Goal: Communication & Community: Participate in discussion

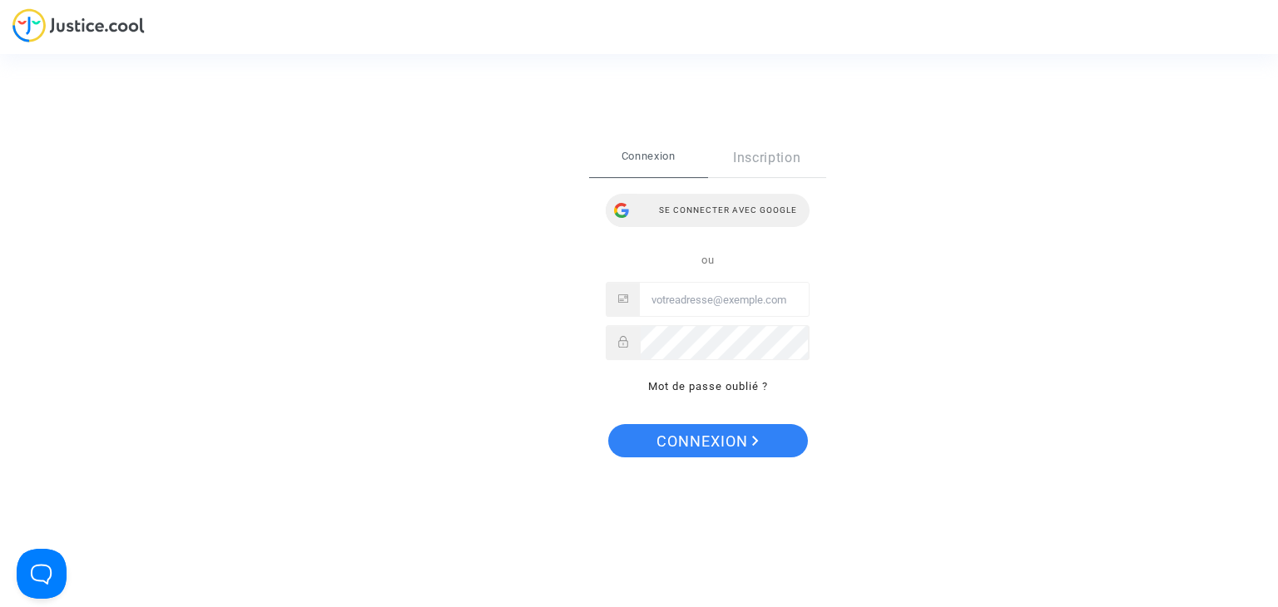
click at [762, 205] on div "Se connecter avec Google" at bounding box center [707, 210] width 204 height 33
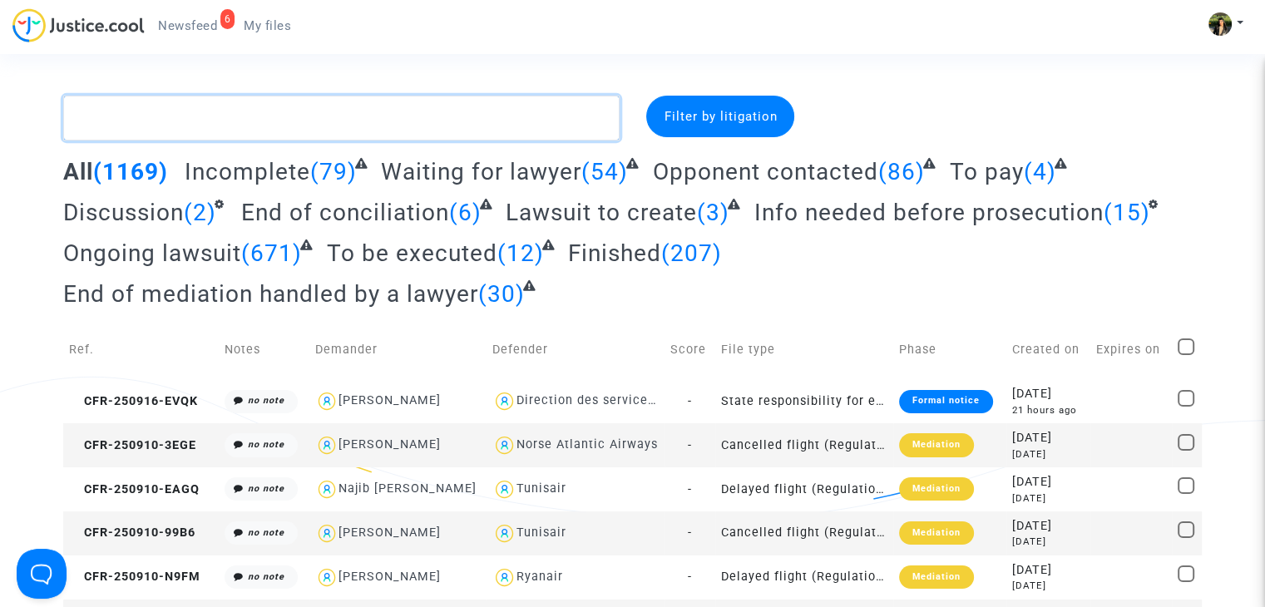
paste textarea "CFR-241108-VAAC"
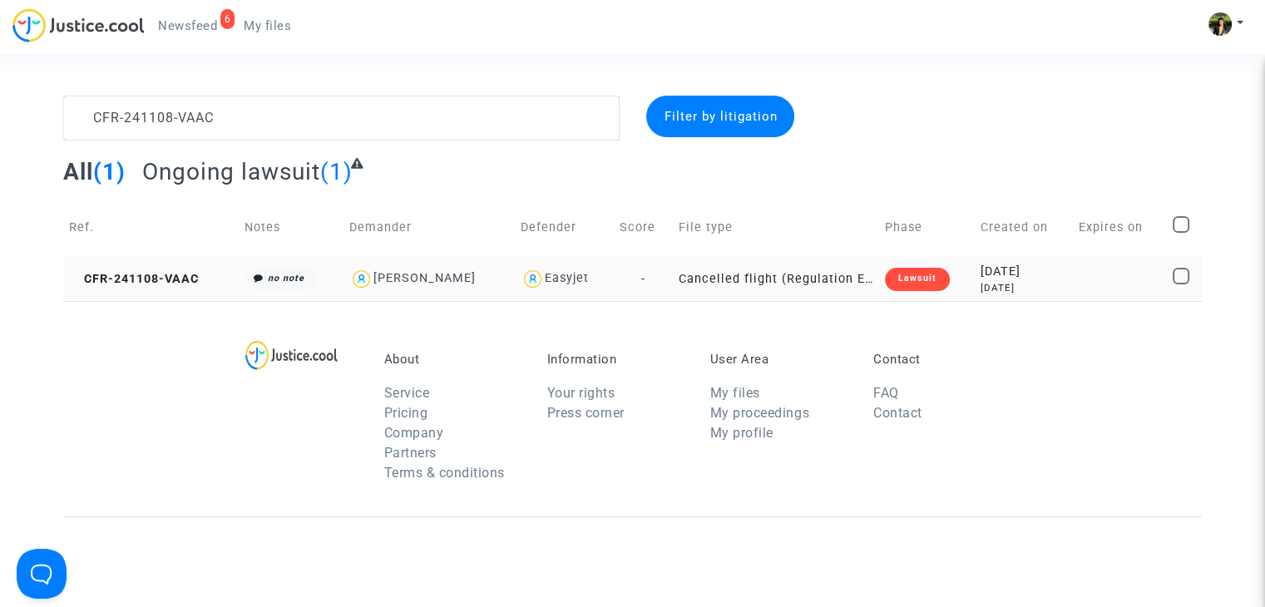
click at [486, 284] on div "Martine Blonde" at bounding box center [429, 279] width 160 height 24
click at [599, 286] on div "Easyjet" at bounding box center [564, 279] width 87 height 24
type textarea "CFR-241108-VAAC @"Martine Blonde" @"Pitcher Avocat" @Easyjet"
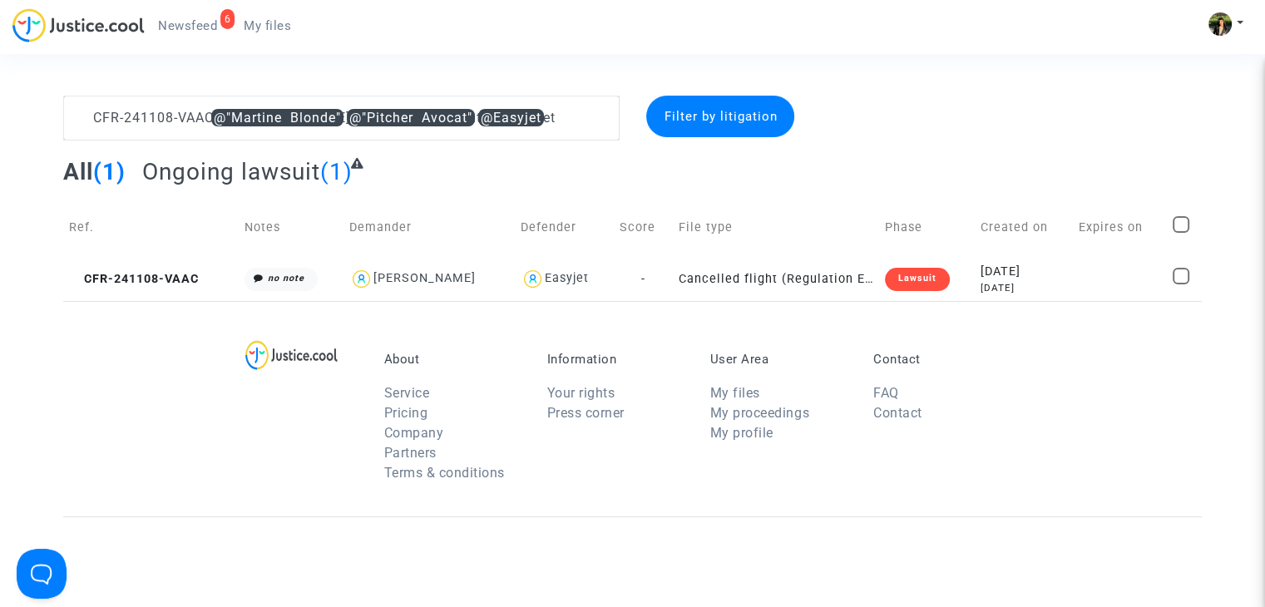
click at [892, 287] on div "Lawsuit" at bounding box center [917, 279] width 65 height 23
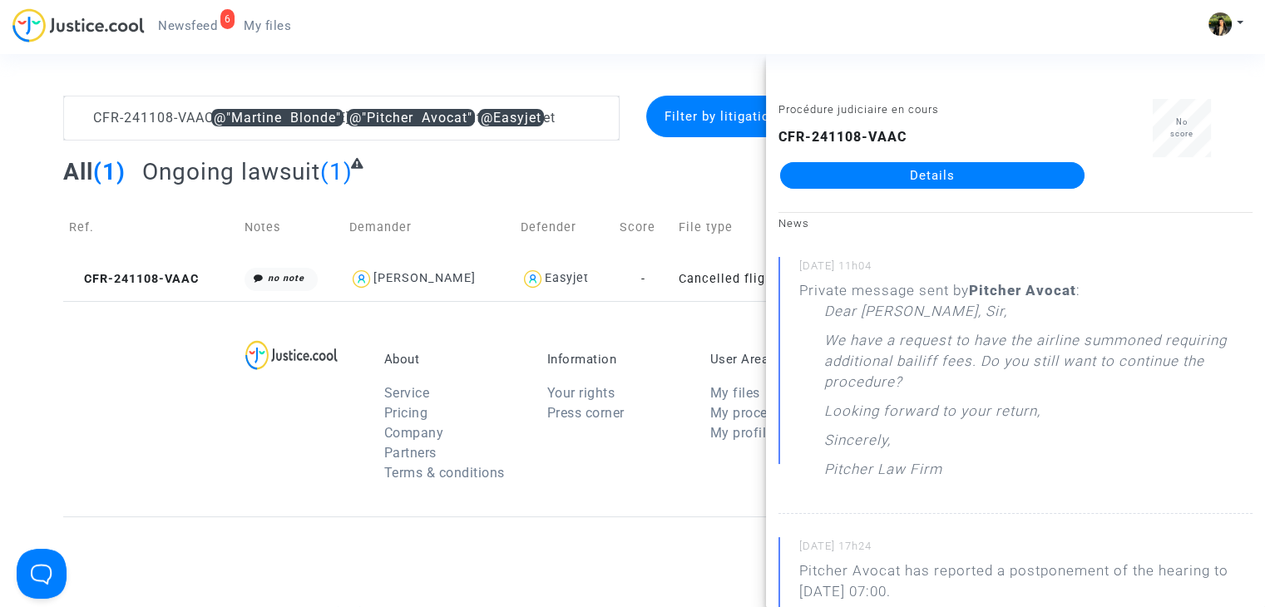
click at [1031, 174] on link "Details" at bounding box center [932, 175] width 304 height 27
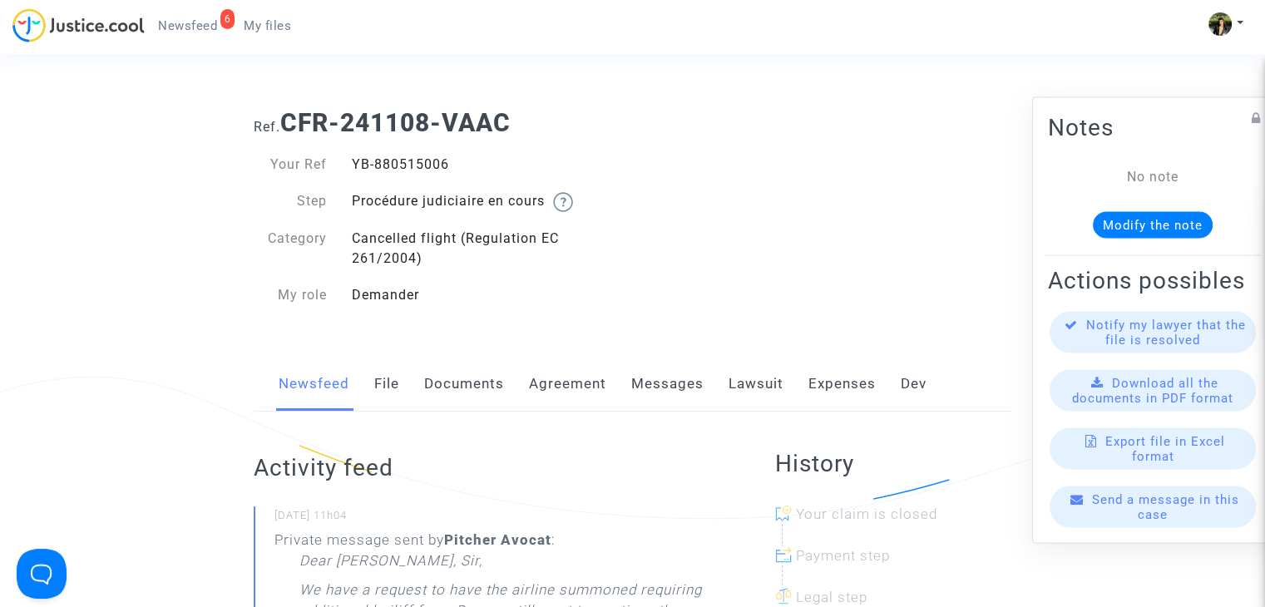
click at [653, 388] on link "Messages" at bounding box center [667, 384] width 72 height 55
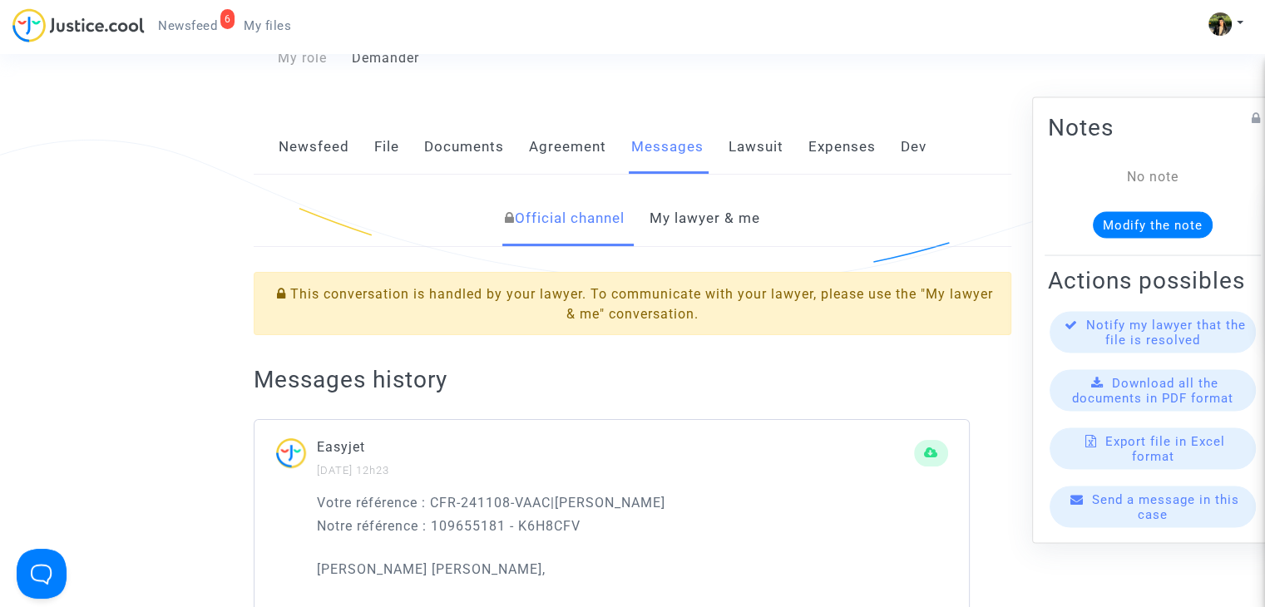
scroll to position [250, 0]
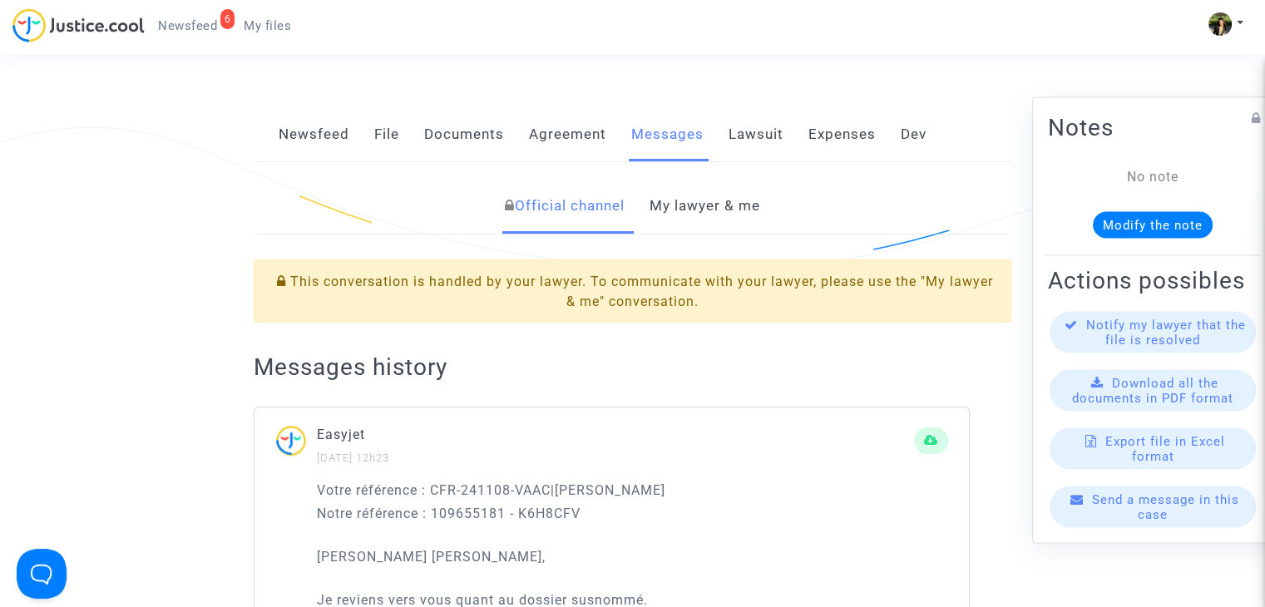
click at [709, 194] on link "My lawyer & me" at bounding box center [705, 206] width 111 height 55
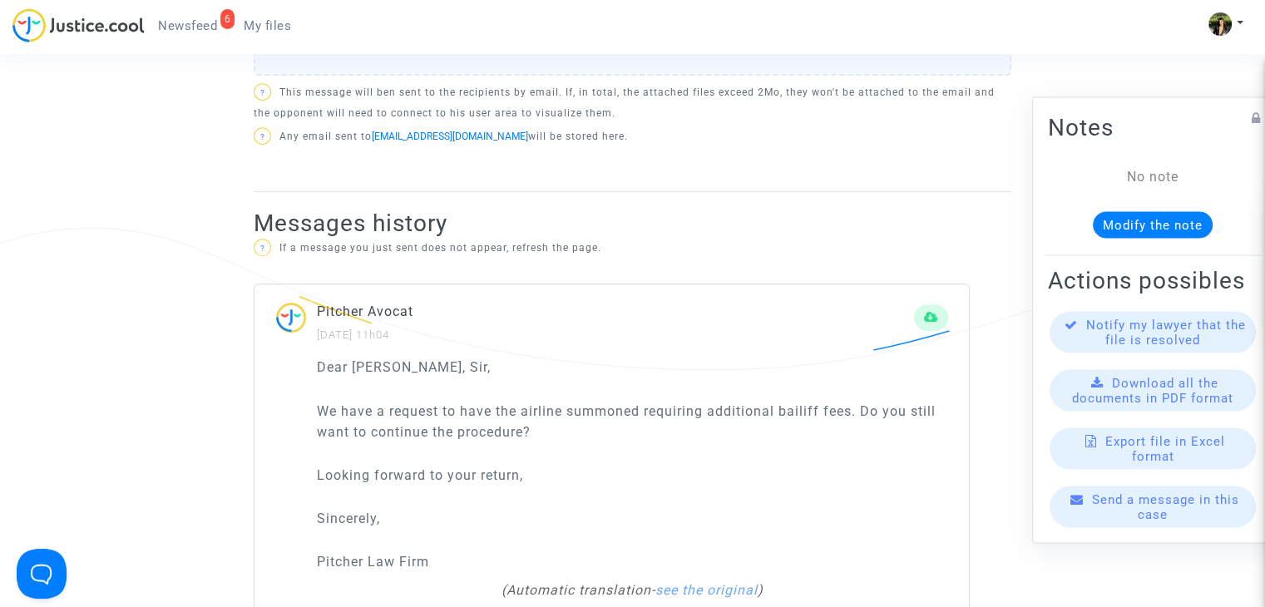
scroll to position [998, 0]
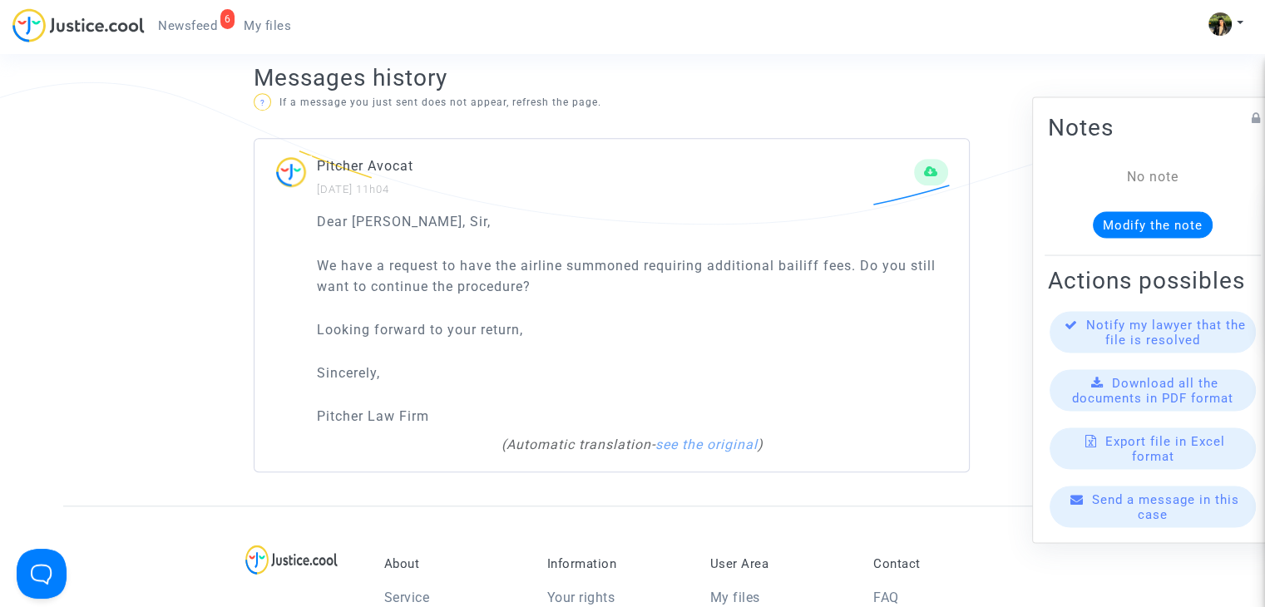
click at [184, 31] on span "Newsfeed" at bounding box center [187, 25] width 59 height 15
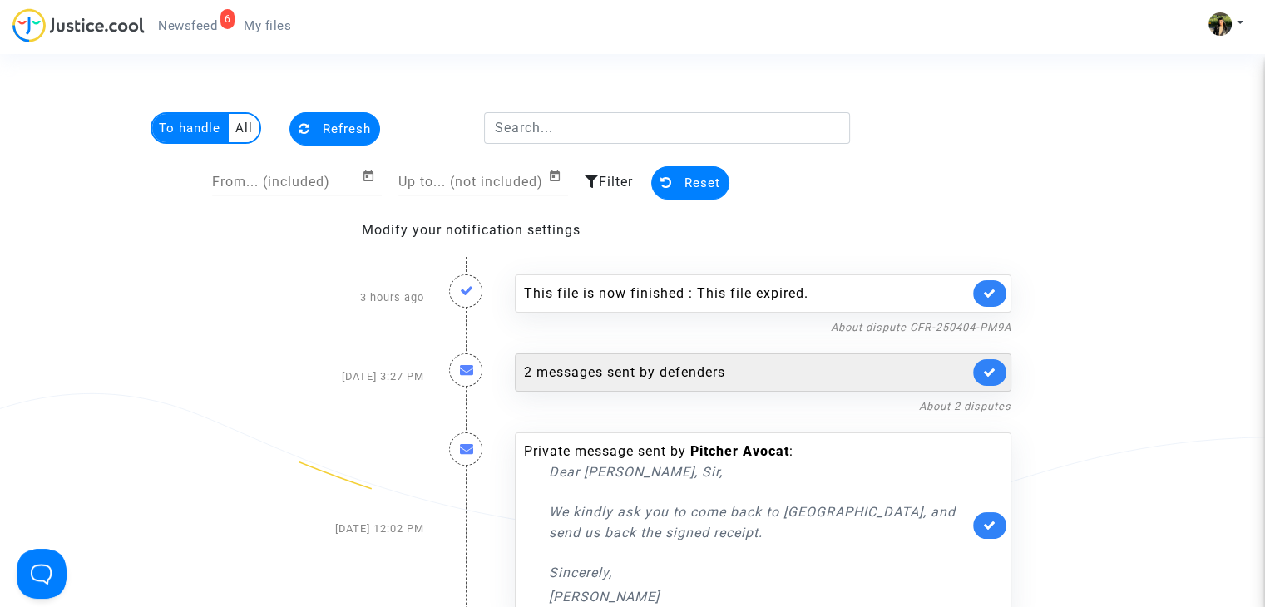
click at [1003, 369] on link at bounding box center [989, 372] width 33 height 27
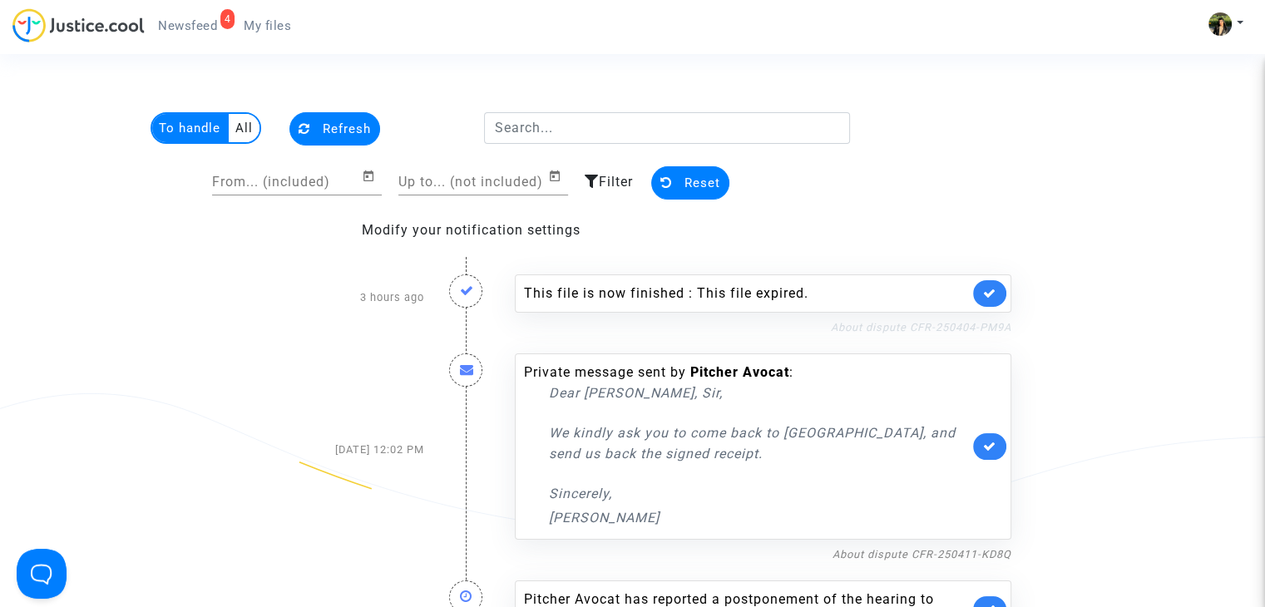
click at [932, 324] on link "About dispute CFR-250404-PM9A" at bounding box center [921, 327] width 180 height 12
click at [987, 289] on icon at bounding box center [989, 293] width 13 height 12
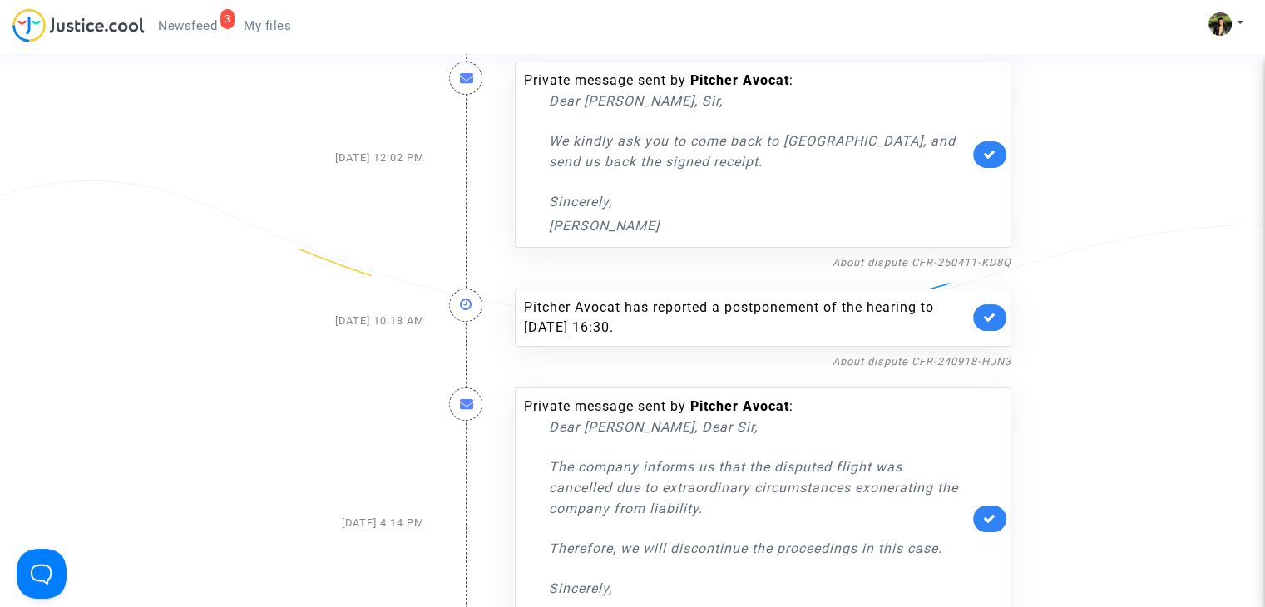
scroll to position [250, 0]
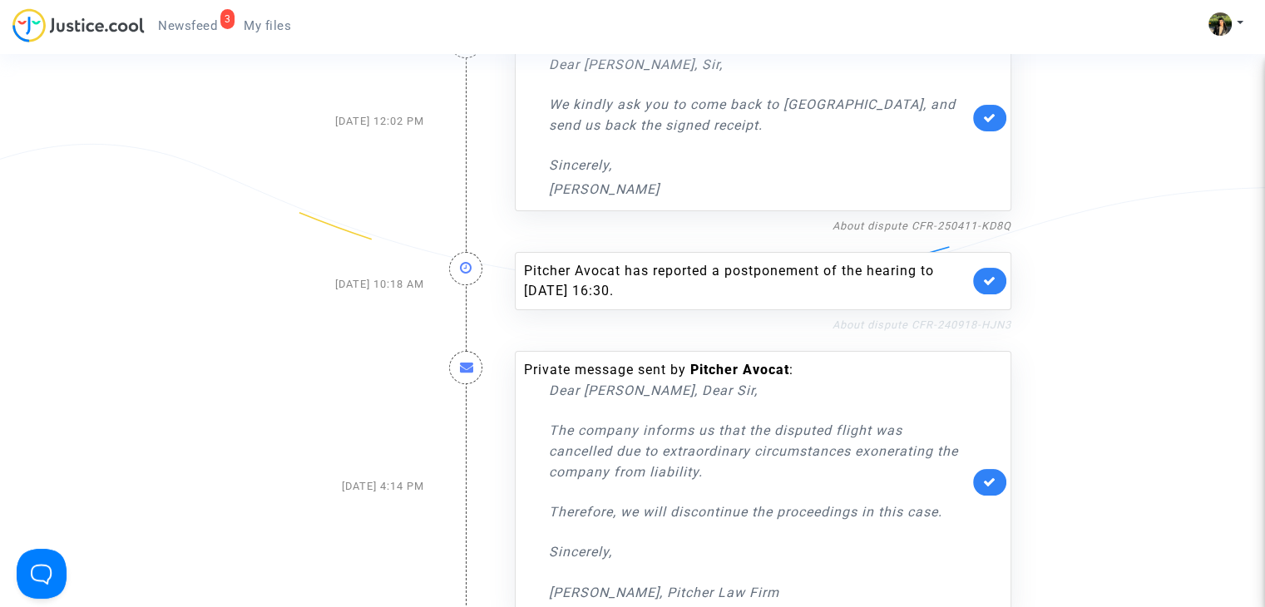
click at [927, 324] on link "About dispute CFR-240918-HJN3" at bounding box center [922, 325] width 179 height 12
click at [984, 284] on icon at bounding box center [989, 280] width 13 height 12
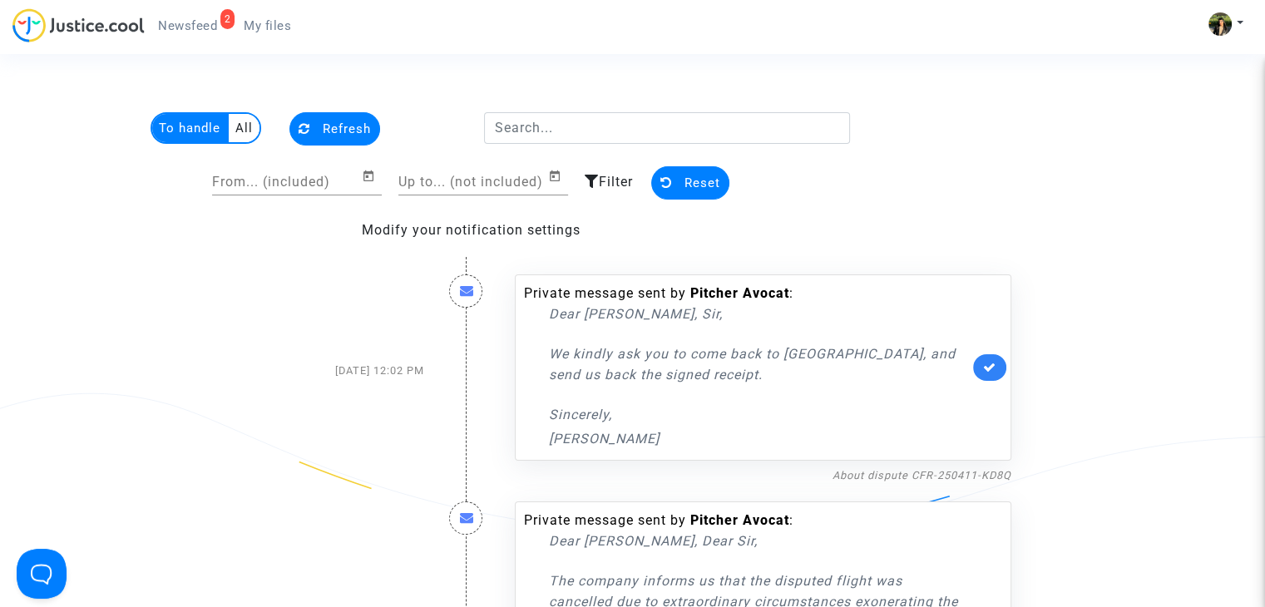
scroll to position [0, 0]
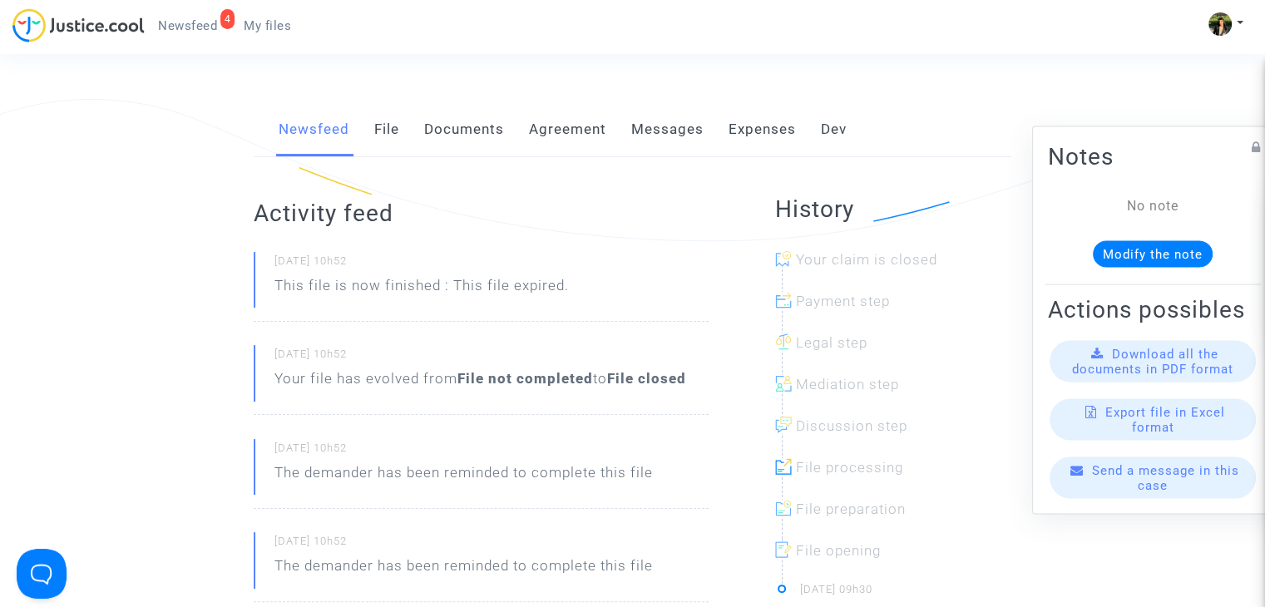
scroll to position [83, 0]
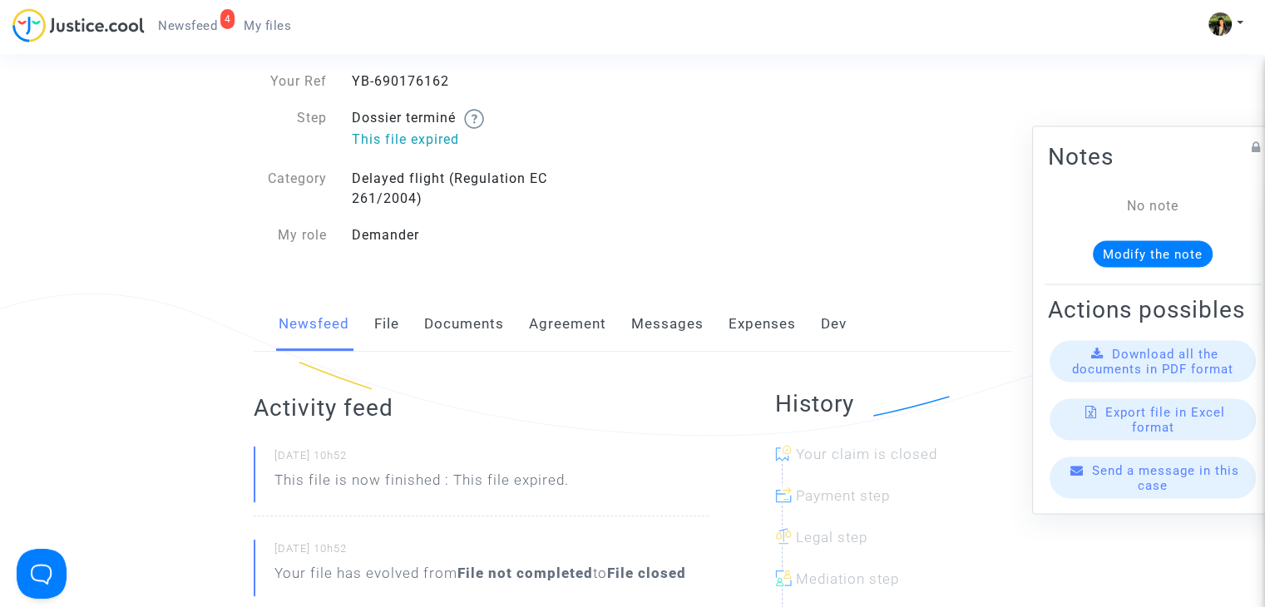
click at [642, 328] on link "Messages" at bounding box center [667, 324] width 72 height 55
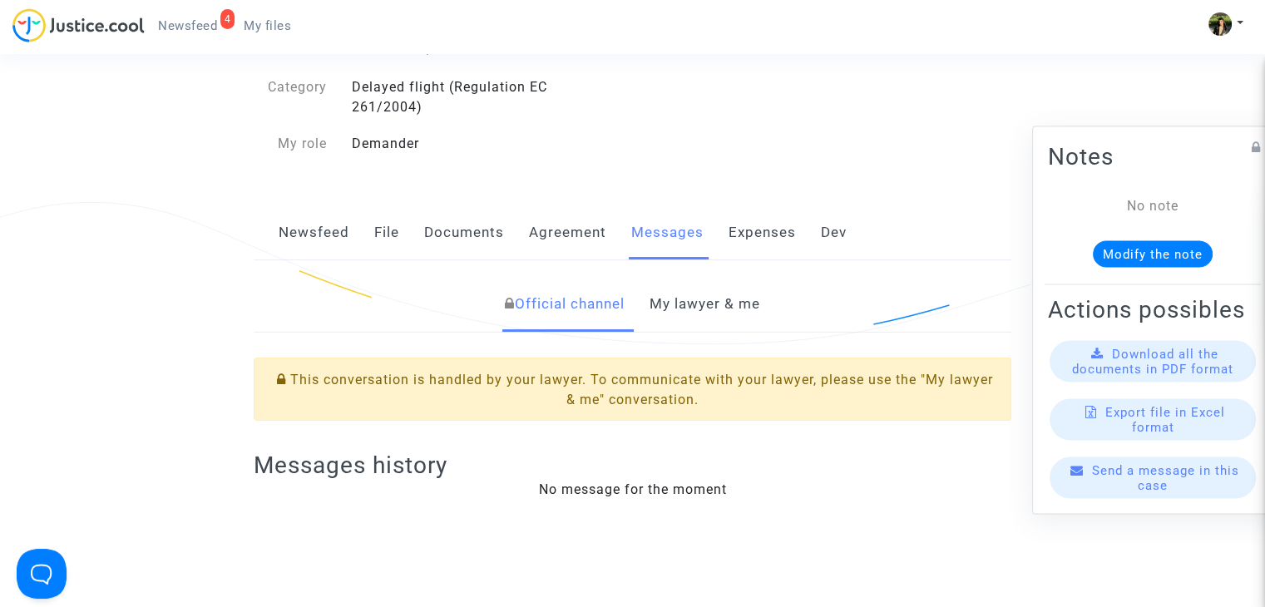
scroll to position [333, 0]
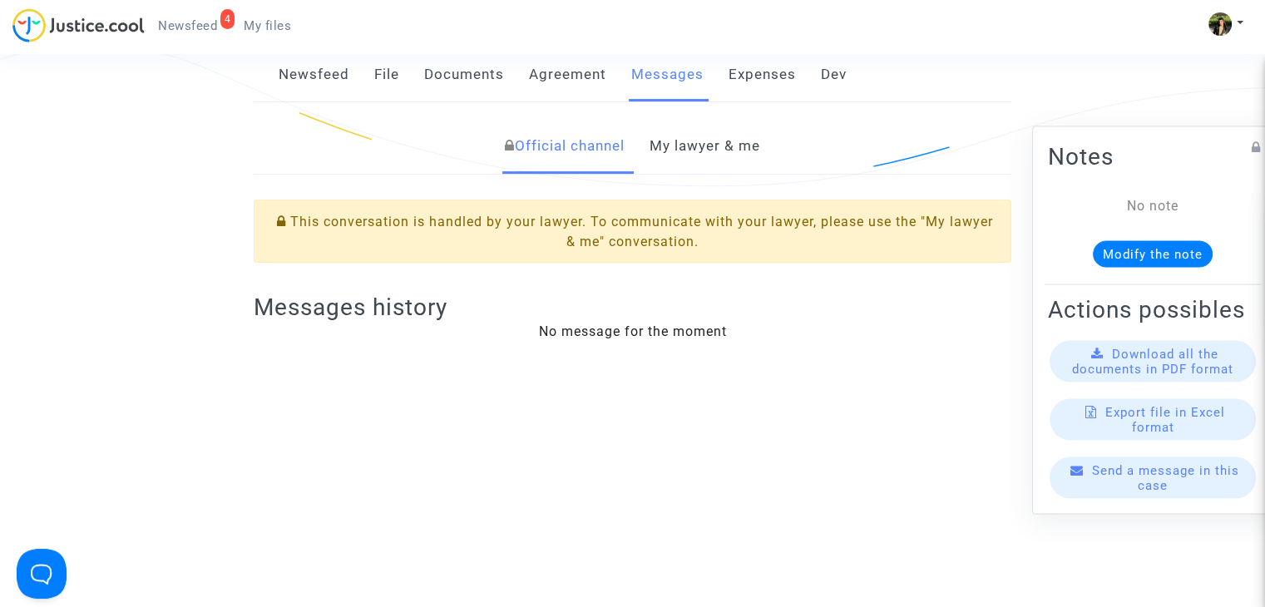
click at [716, 154] on link "My lawyer & me" at bounding box center [705, 146] width 111 height 55
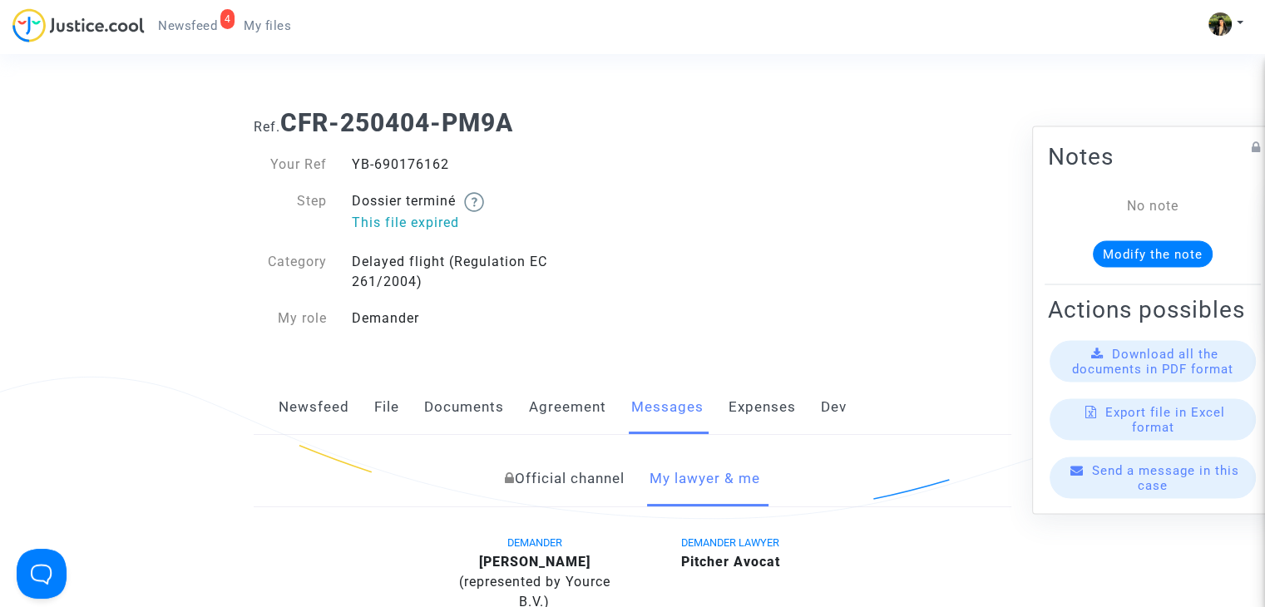
drag, startPoint x: 450, startPoint y: 163, endPoint x: 353, endPoint y: 161, distance: 96.5
click at [353, 161] on div "YB-690176162" at bounding box center [486, 165] width 294 height 20
copy div "YB-690176162"
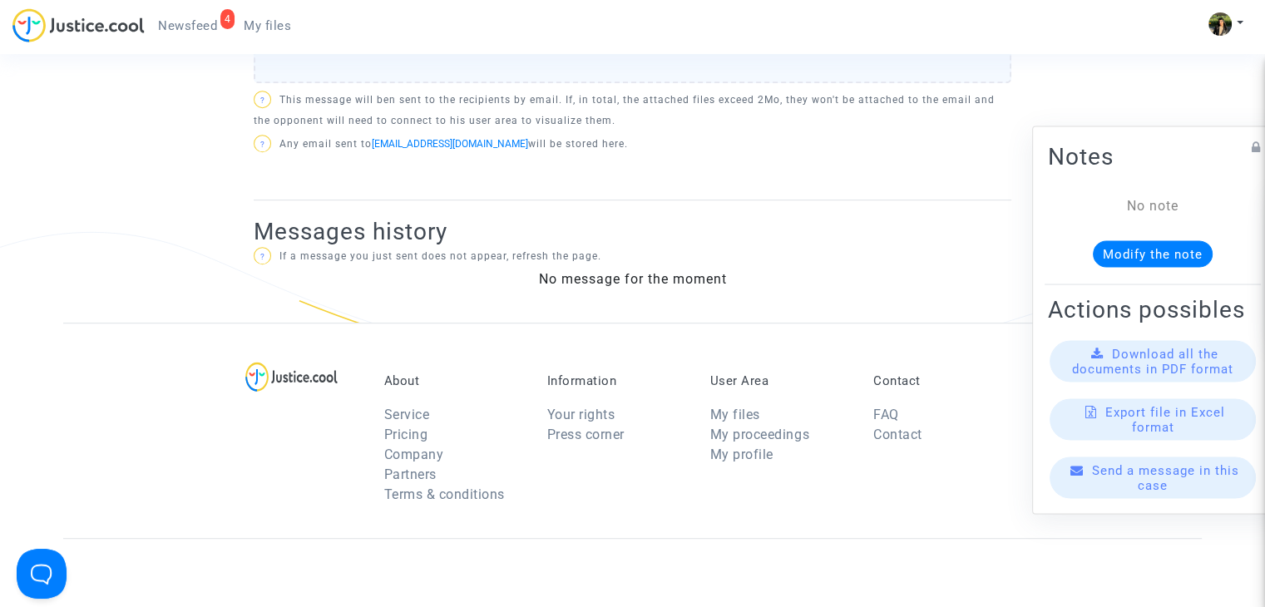
scroll to position [847, 0]
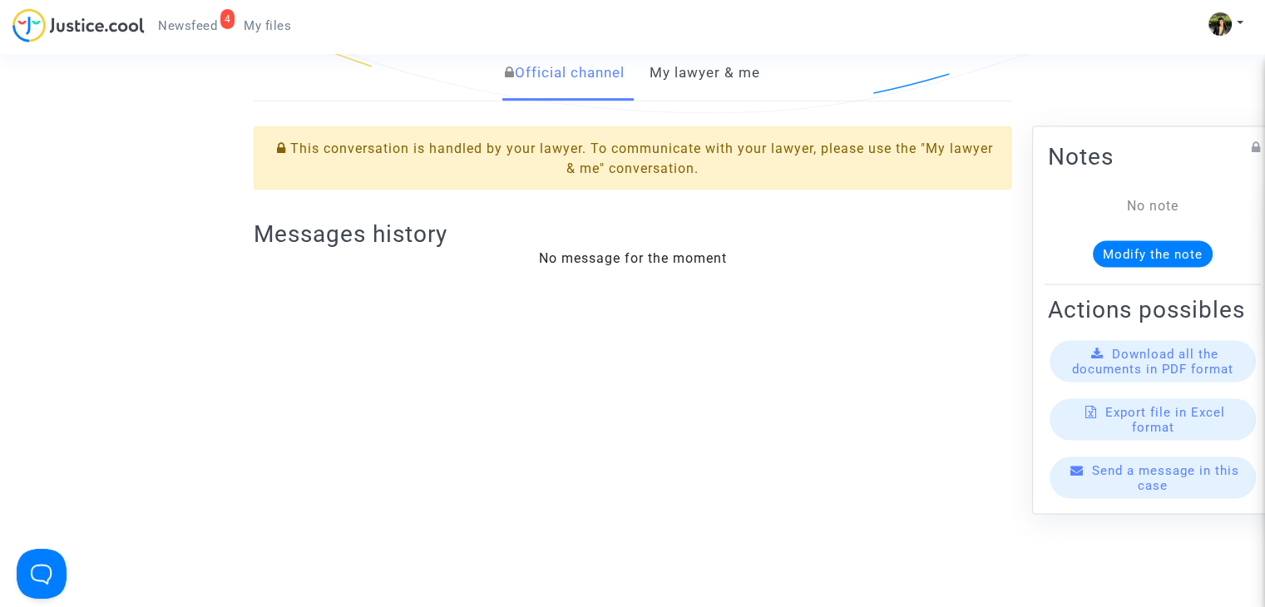
scroll to position [264, 0]
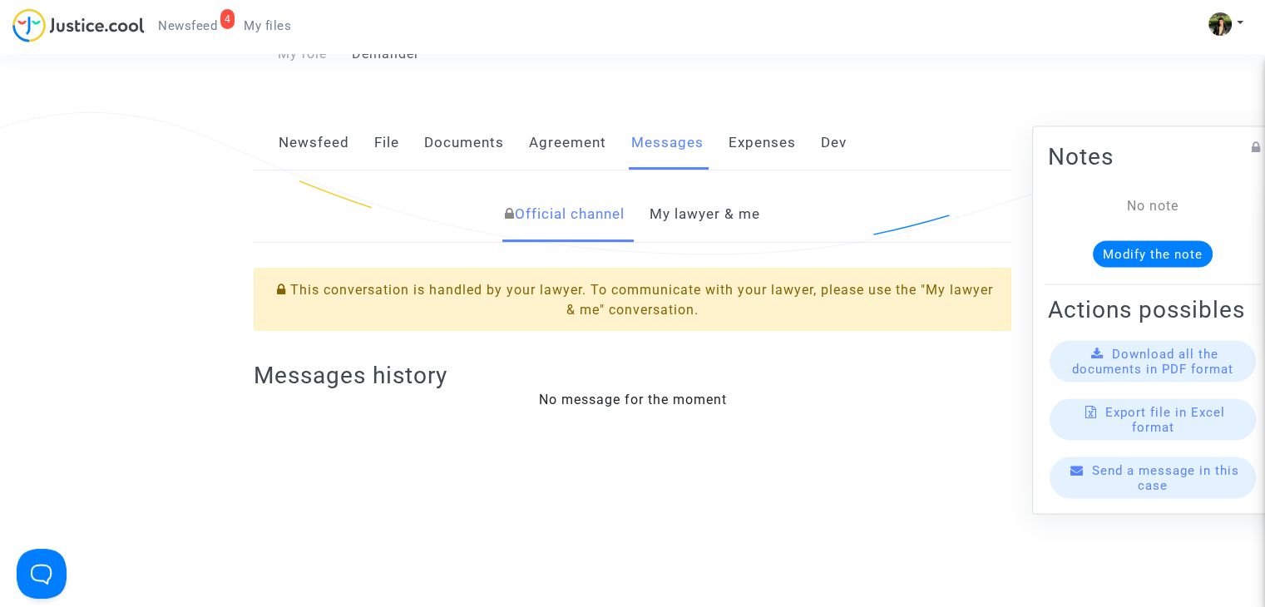
click at [686, 216] on link "My lawyer & me" at bounding box center [705, 214] width 111 height 55
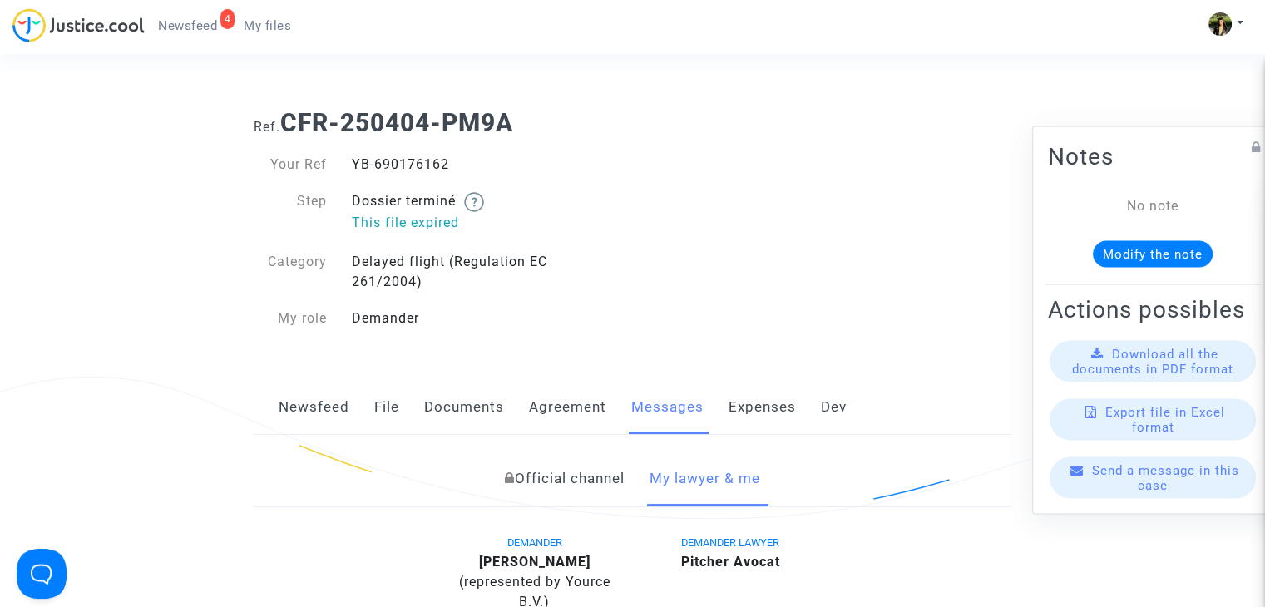
click at [311, 407] on link "Newsfeed" at bounding box center [314, 407] width 71 height 55
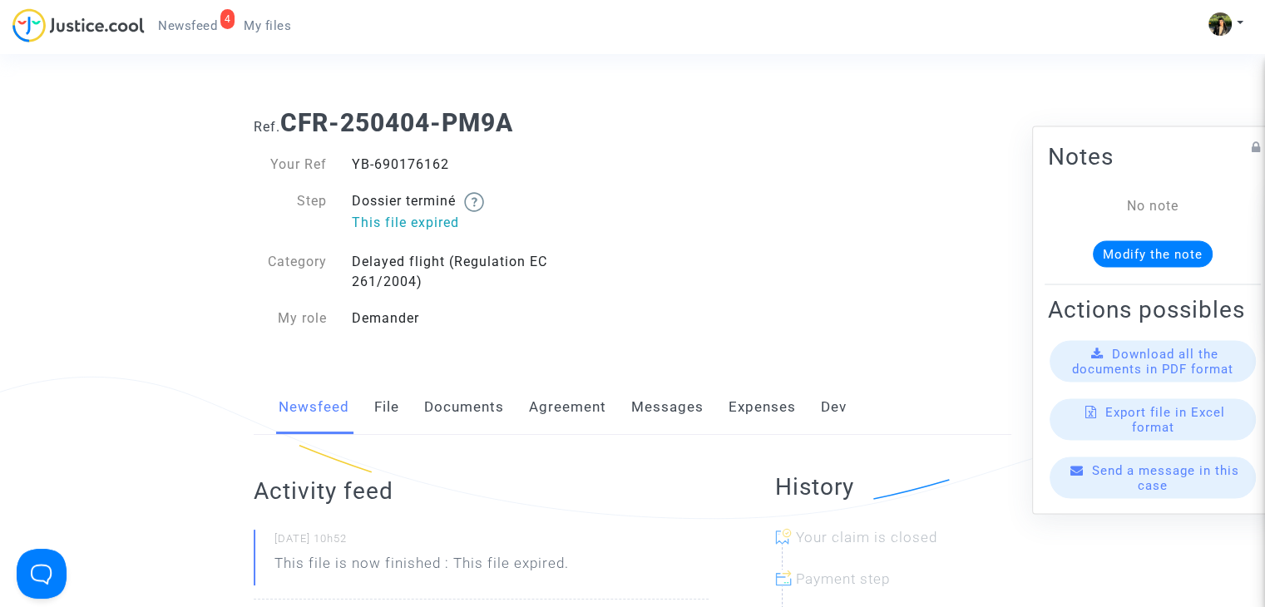
click at [649, 407] on link "Messages" at bounding box center [667, 407] width 72 height 55
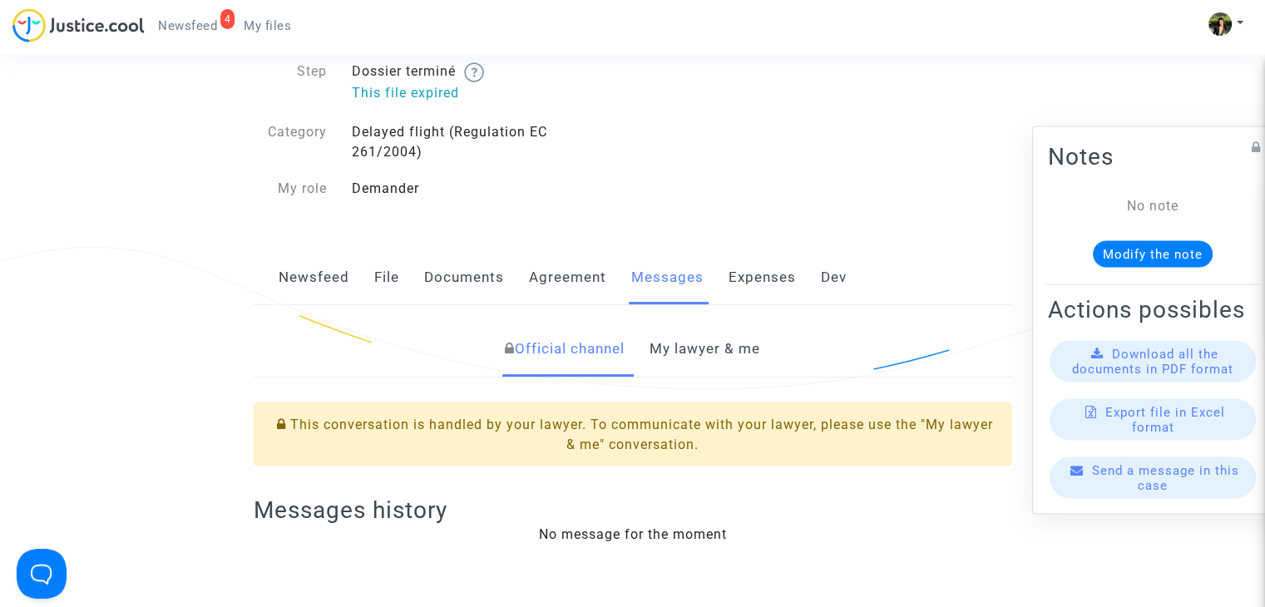
scroll to position [333, 0]
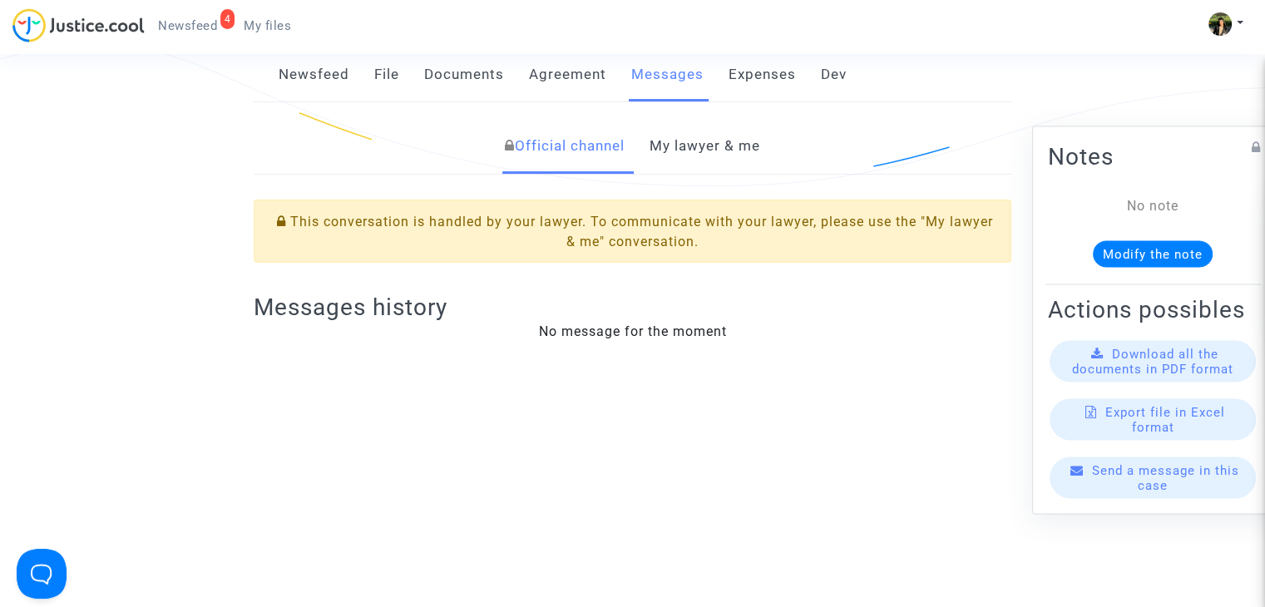
click at [676, 134] on link "My lawyer & me" at bounding box center [705, 146] width 111 height 55
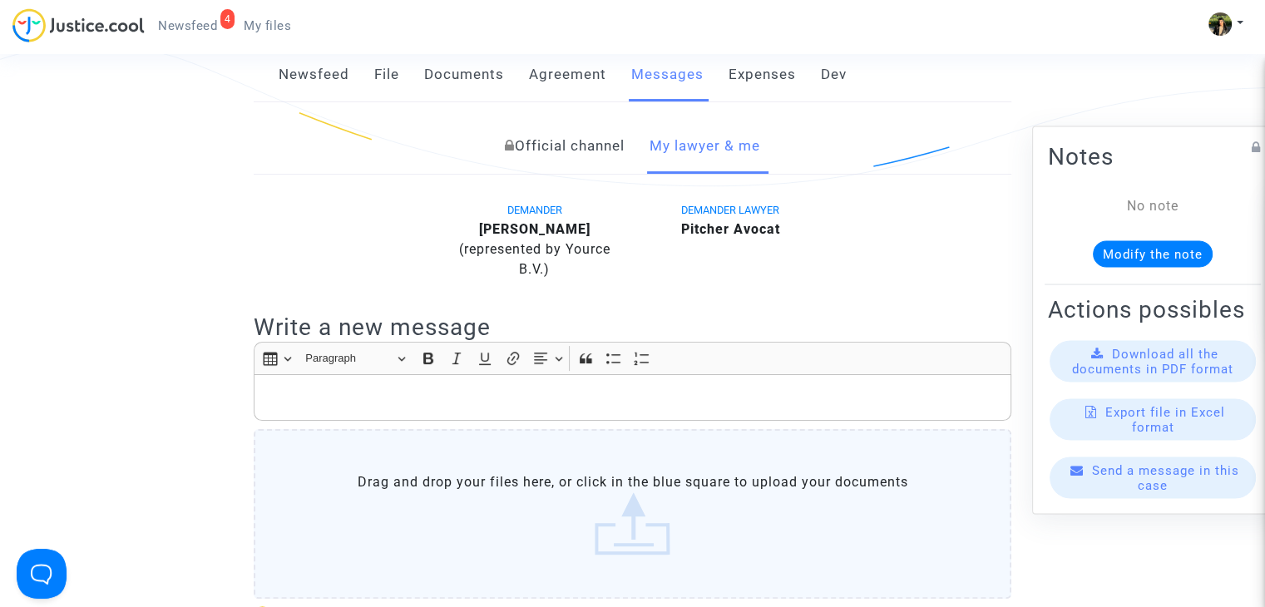
click at [472, 403] on p "Rich Text Editor, main" at bounding box center [633, 398] width 740 height 21
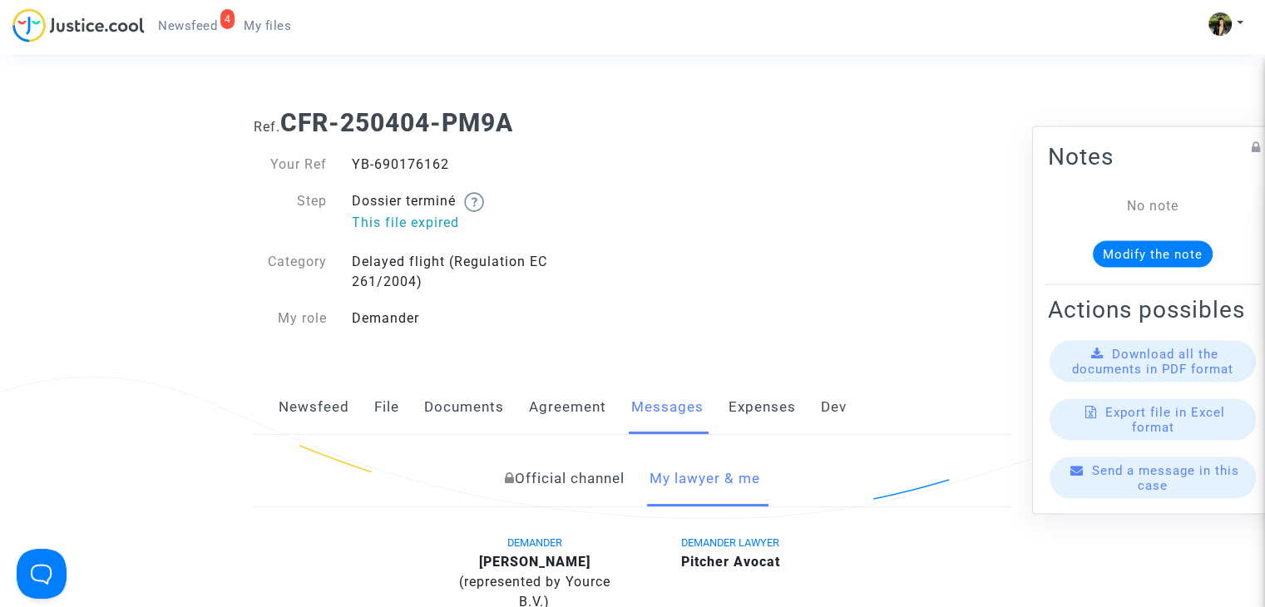
click at [381, 401] on link "File" at bounding box center [386, 407] width 25 height 55
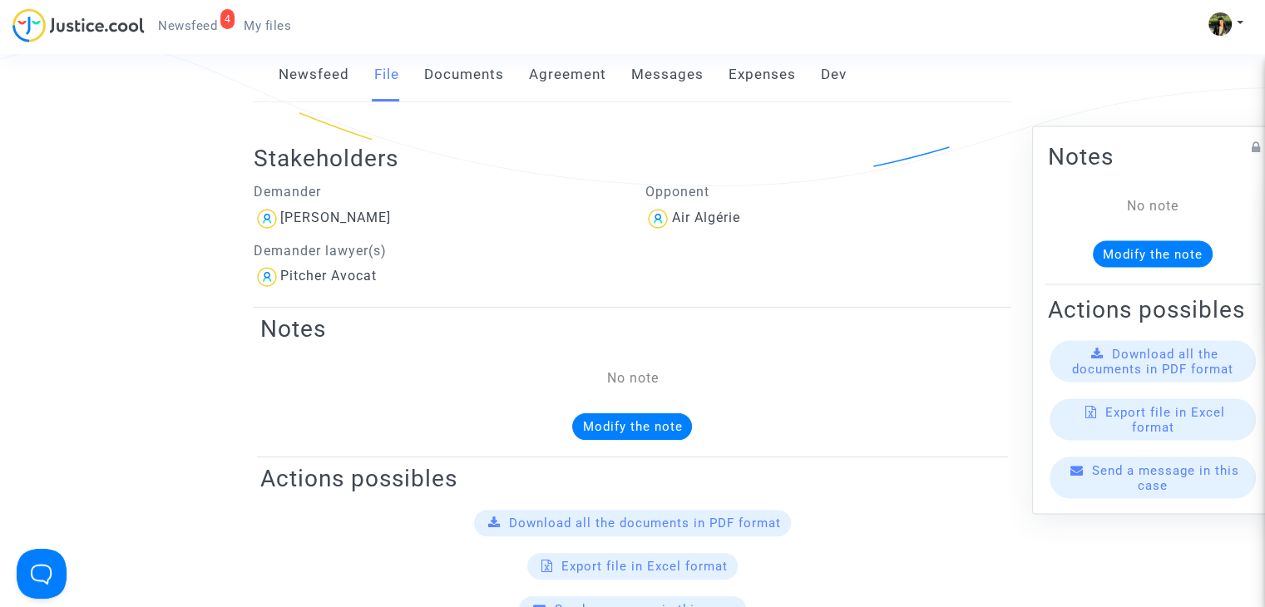
scroll to position [250, 0]
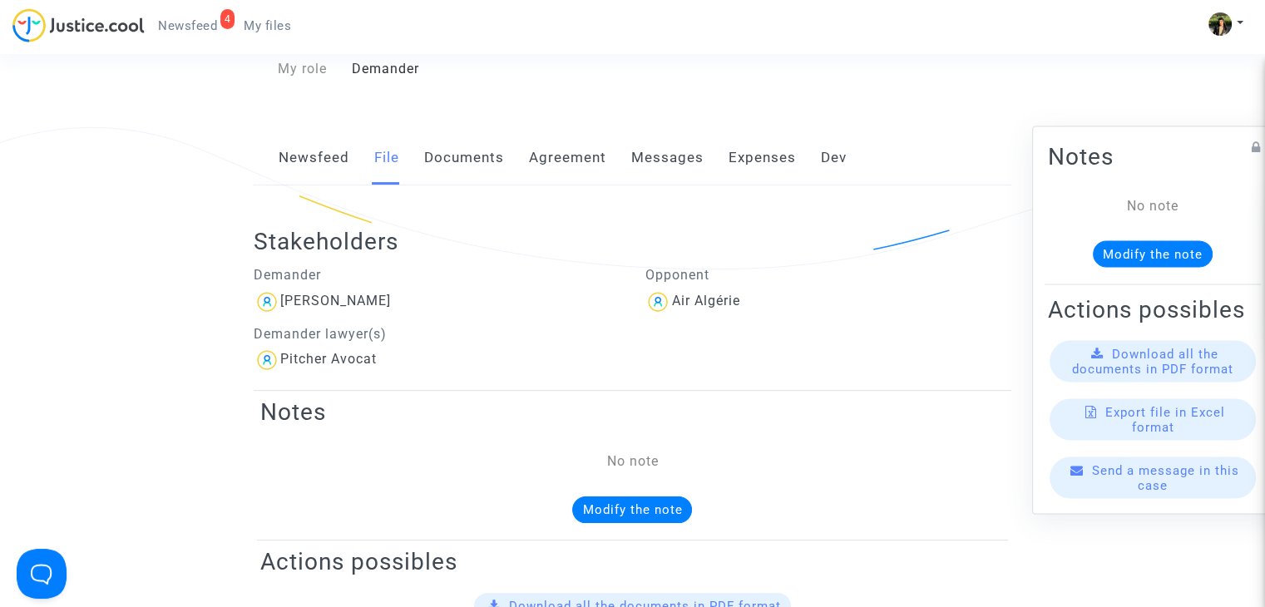
click at [696, 155] on link "Messages" at bounding box center [667, 158] width 72 height 55
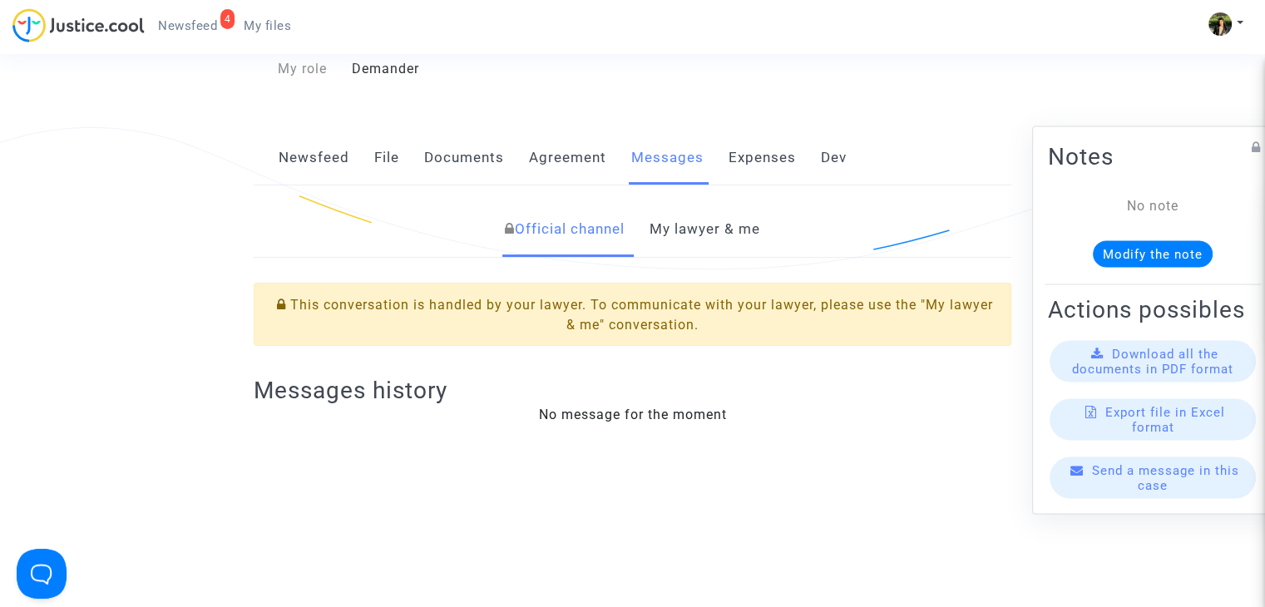
click at [698, 210] on link "My lawyer & me" at bounding box center [705, 229] width 111 height 55
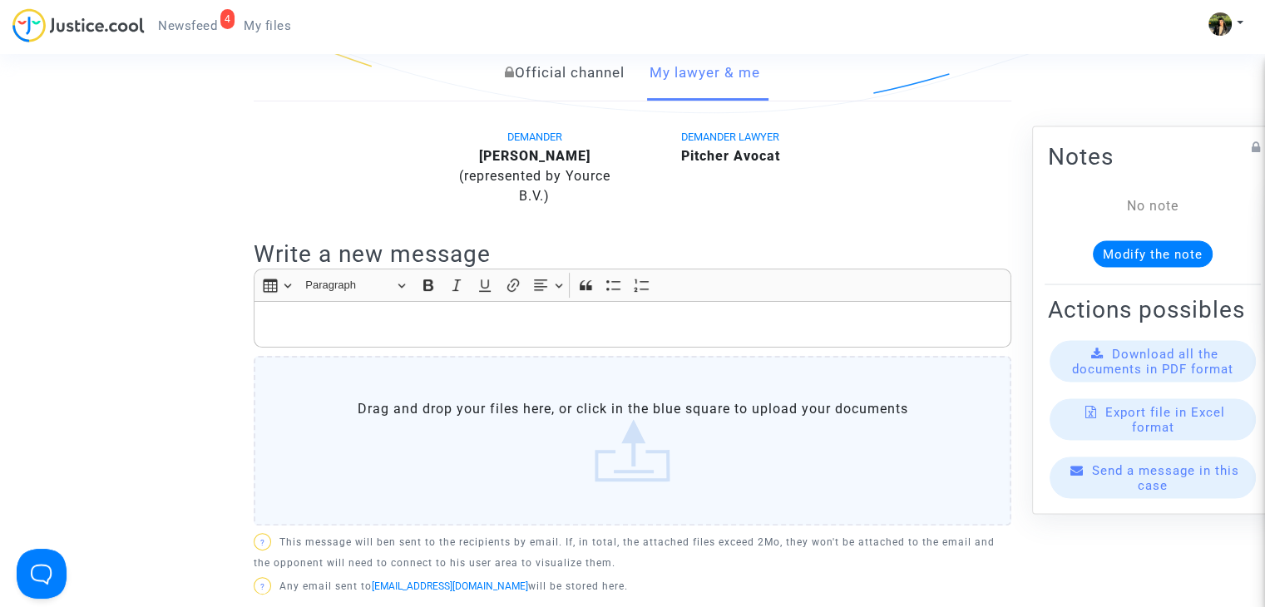
scroll to position [416, 0]
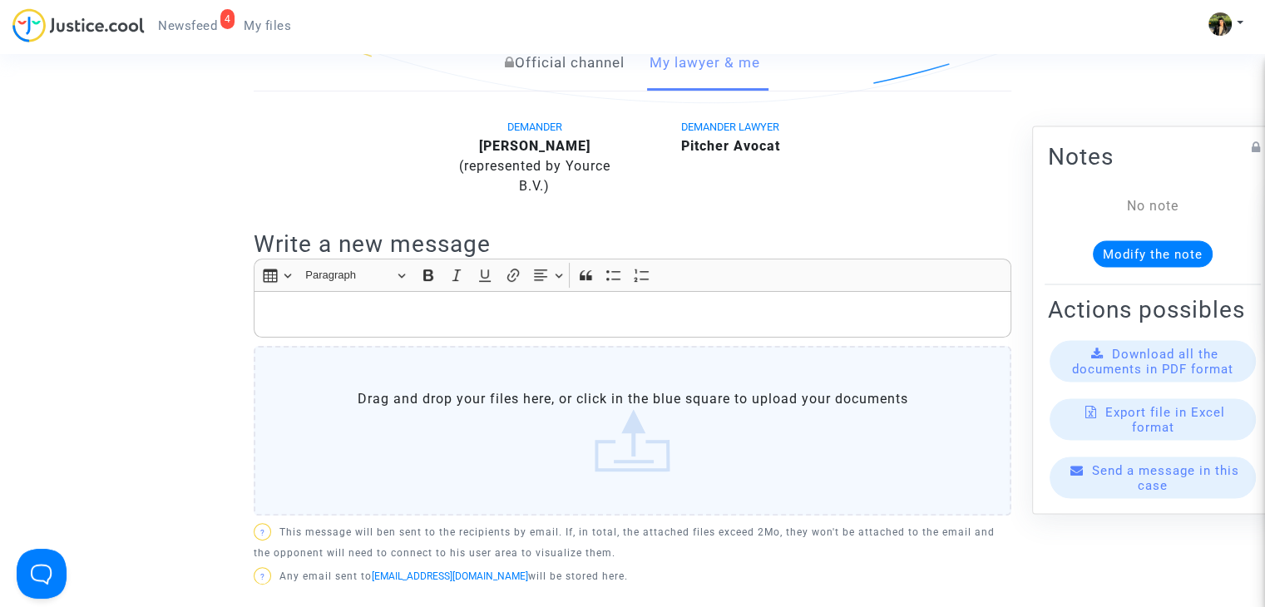
click at [436, 309] on p "Rich Text Editor, main" at bounding box center [633, 314] width 740 height 21
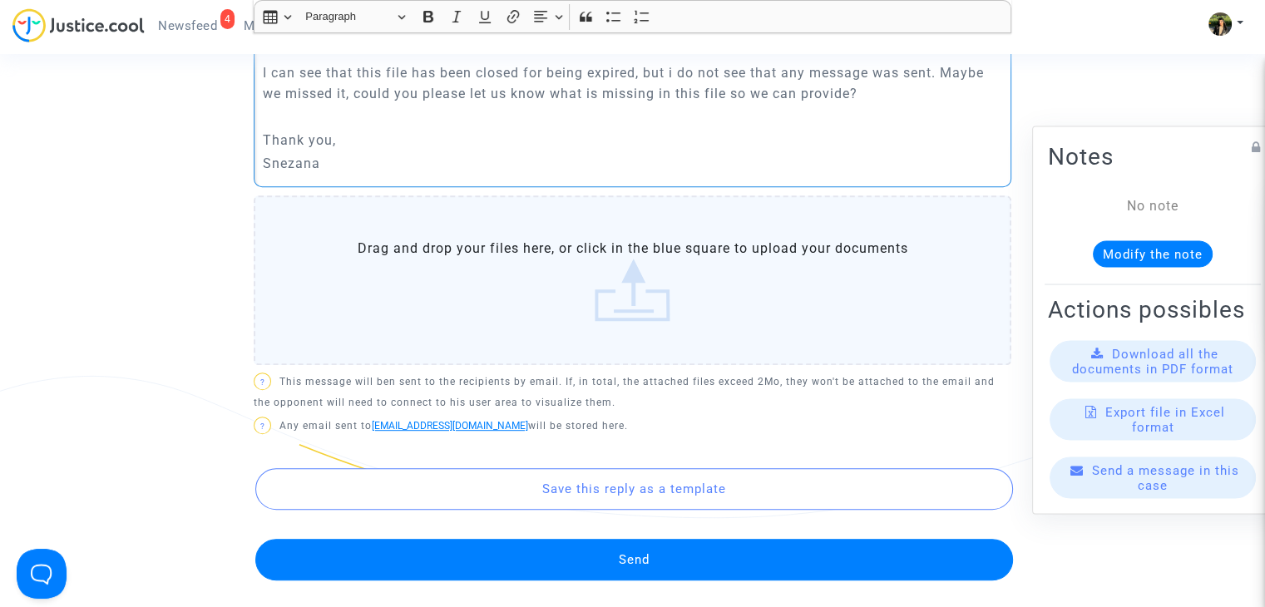
scroll to position [749, 0]
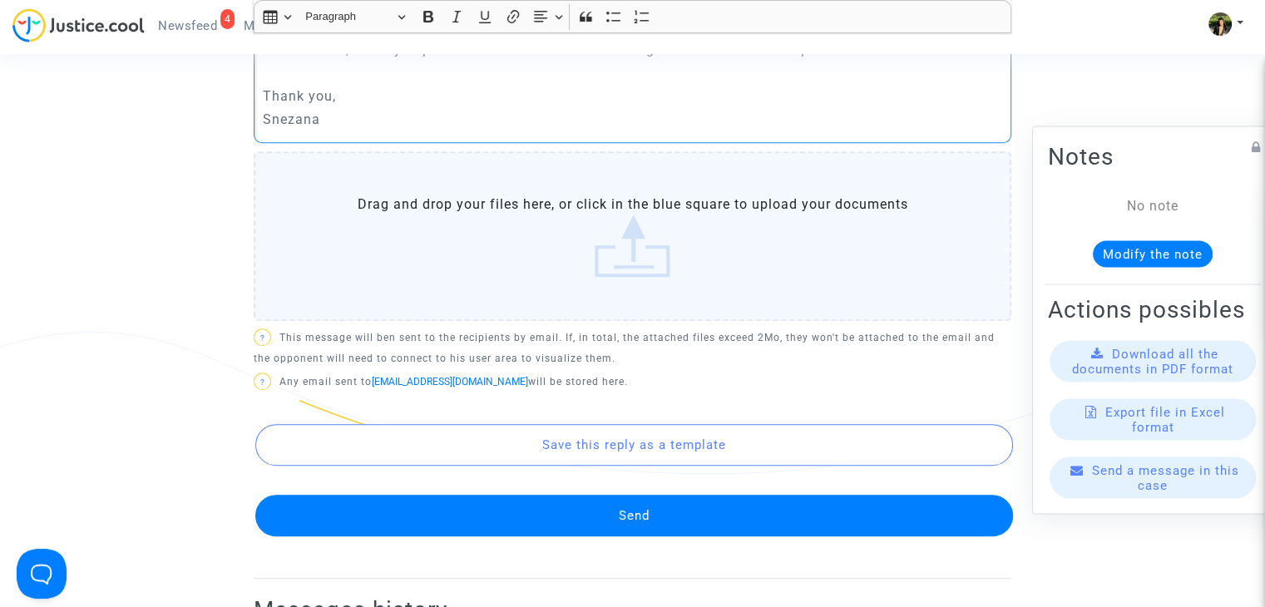
click at [601, 525] on button "Send" at bounding box center [634, 516] width 758 height 42
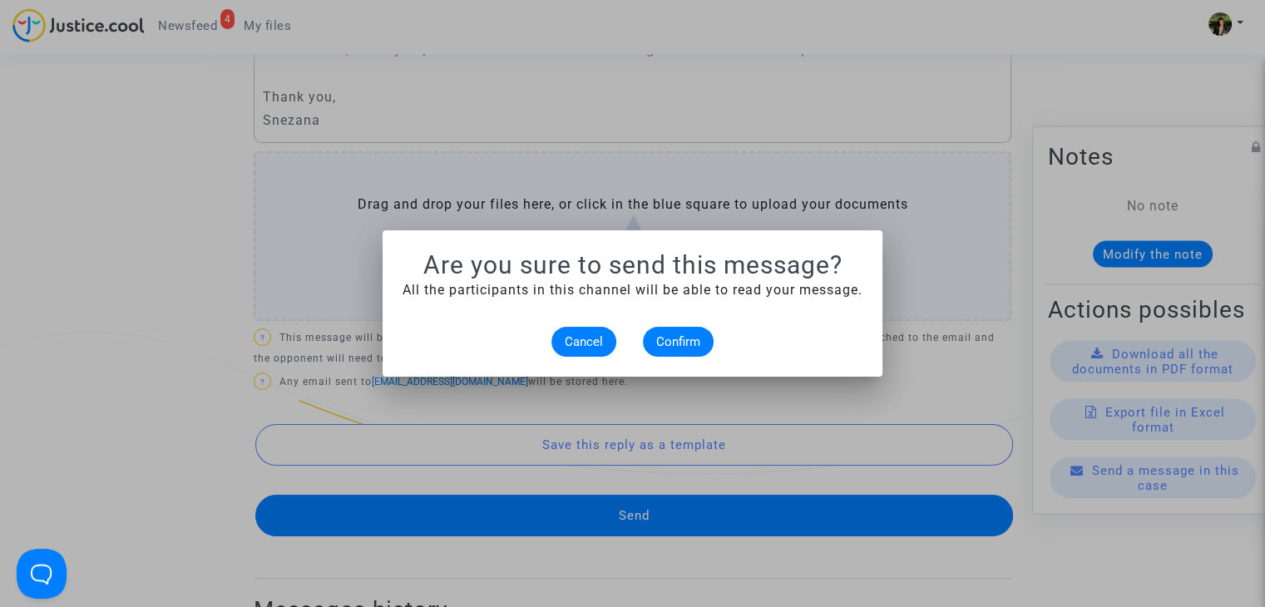
scroll to position [0, 0]
click at [695, 340] on span "Confirm" at bounding box center [678, 341] width 44 height 15
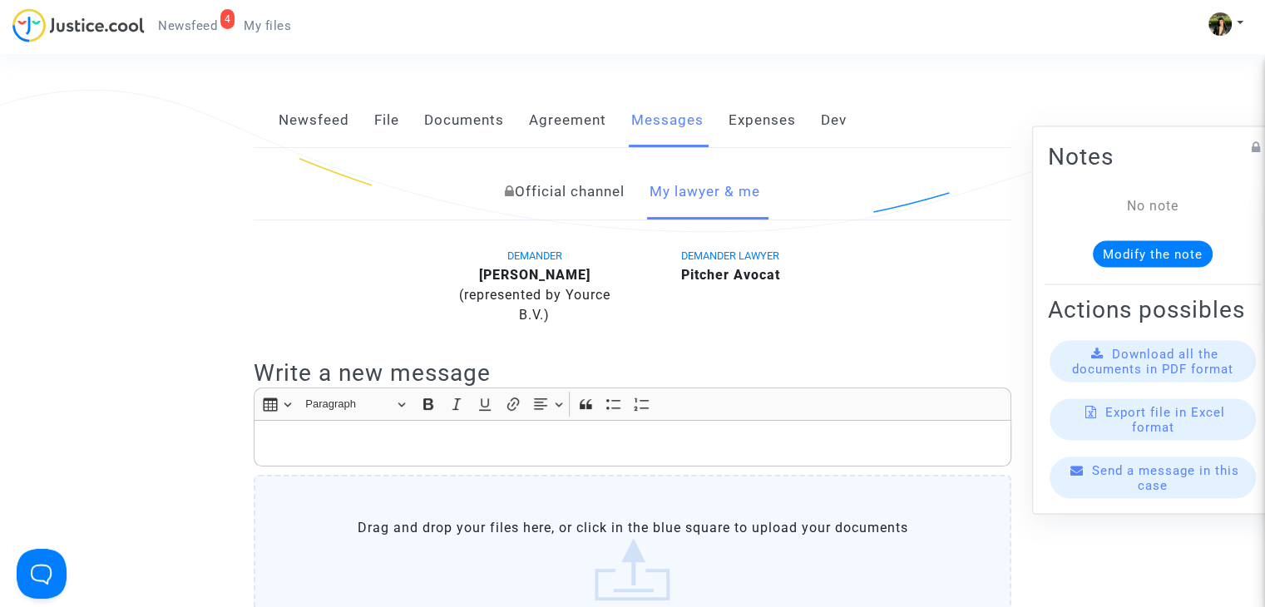
scroll to position [83, 0]
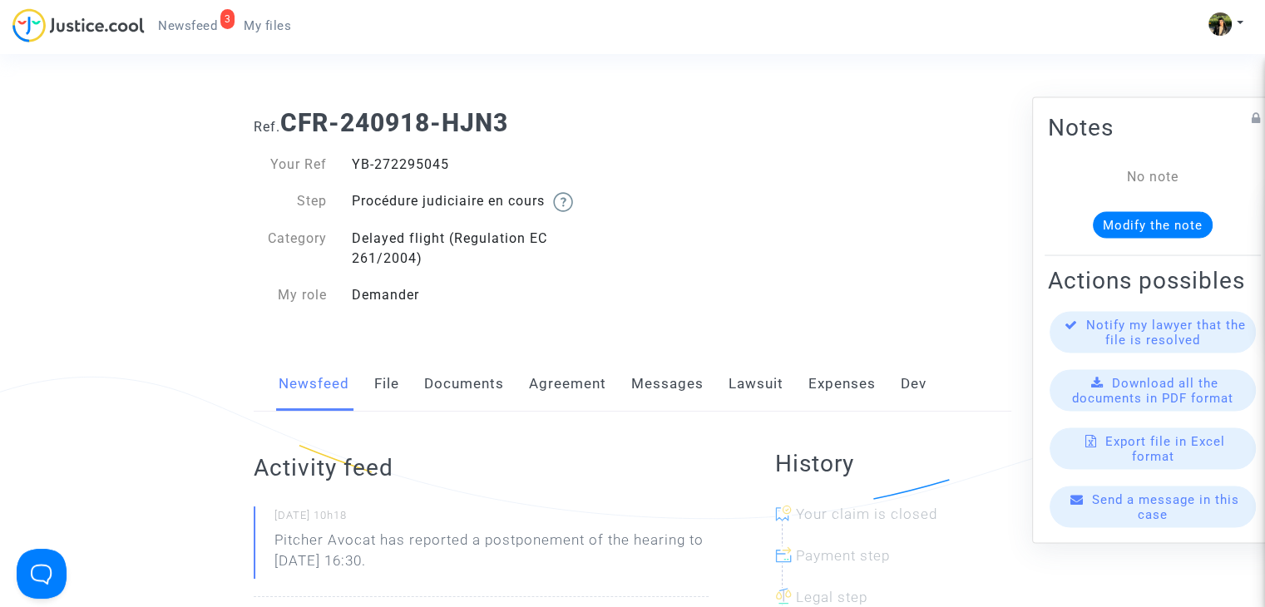
drag, startPoint x: 452, startPoint y: 164, endPoint x: 348, endPoint y: 164, distance: 104.0
click at [348, 164] on div "YB-272295045" at bounding box center [486, 165] width 294 height 20
copy div "YB-272295045"
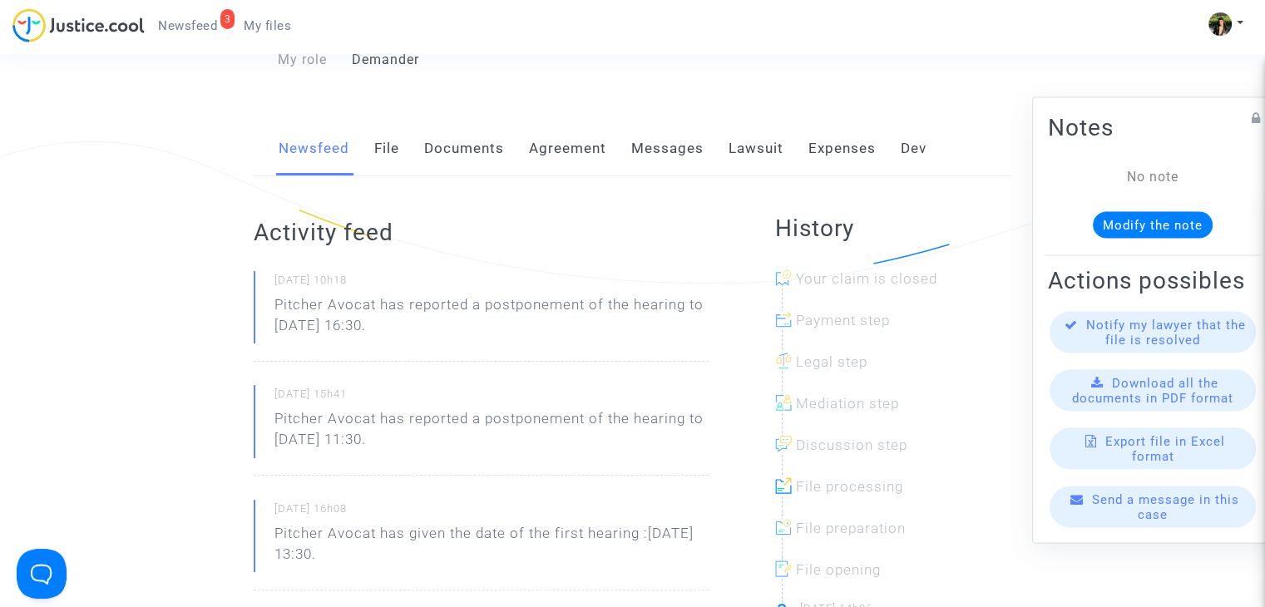
scroll to position [250, 0]
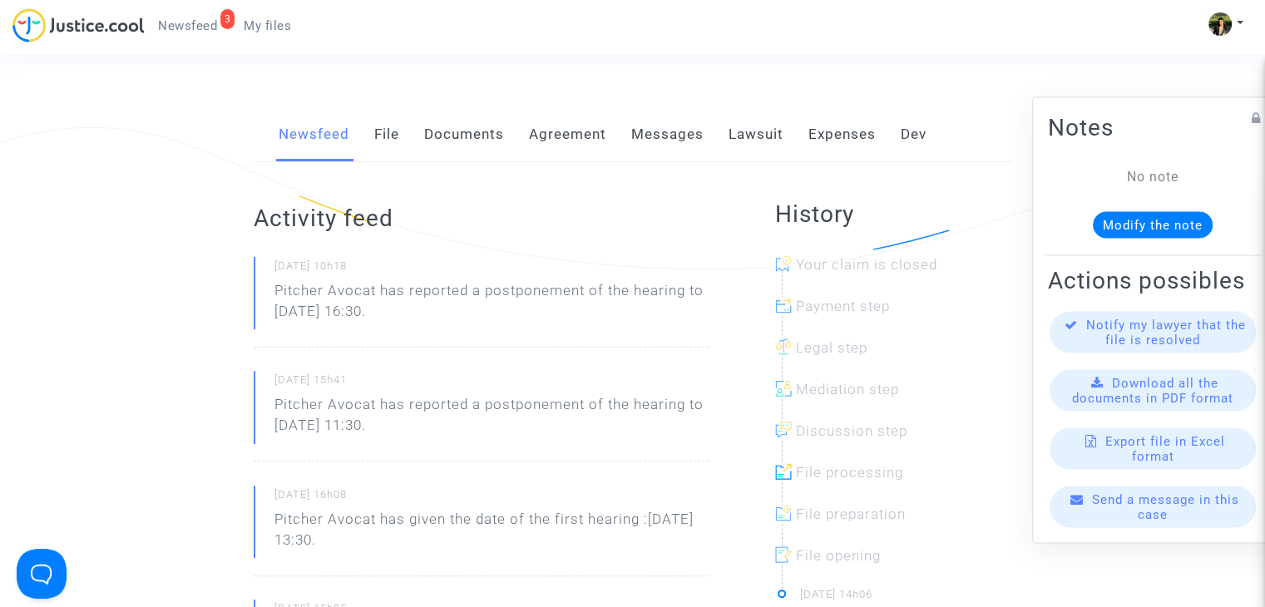
drag, startPoint x: 455, startPoint y: 311, endPoint x: 273, endPoint y: 294, distance: 183.0
click at [273, 294] on div "[DATE] 10h18 Pitcher Avocat has reported a postponement of the hearing to [DATE…" at bounding box center [481, 302] width 455 height 91
copy p "Pitcher Avocat has reported a postponement of the hearing to [DATE] 16:30."
